Goal: Task Accomplishment & Management: Manage account settings

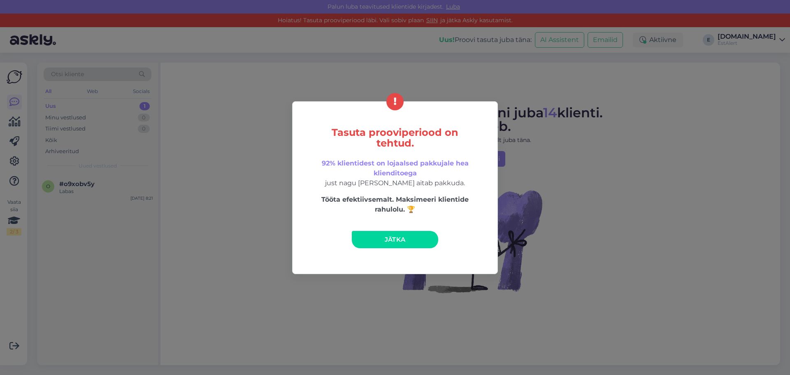
click at [405, 242] on span "Jätka" at bounding box center [395, 239] width 21 height 8
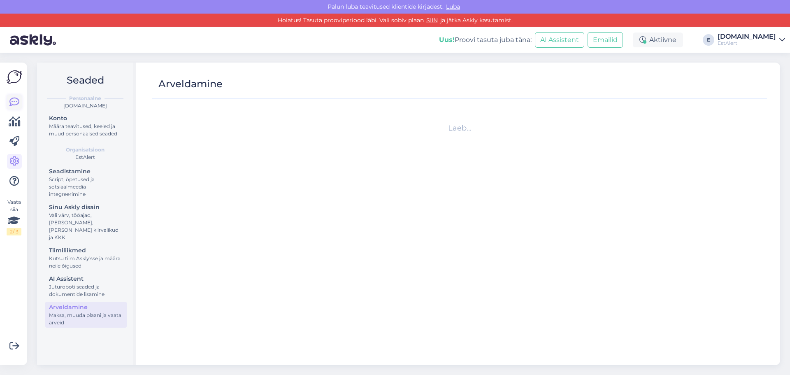
click at [9, 97] on link at bounding box center [14, 102] width 15 height 15
